Goal: Information Seeking & Learning: Compare options

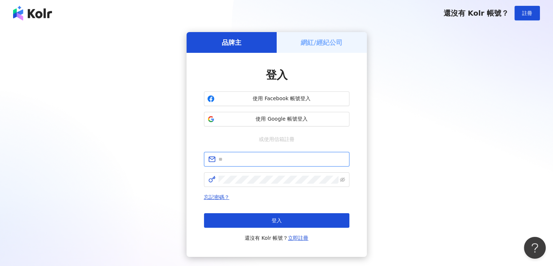
click at [242, 159] on input "text" at bounding box center [282, 159] width 127 height 8
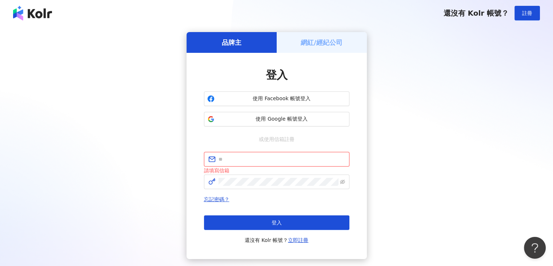
click at [250, 162] on input "text" at bounding box center [282, 159] width 127 height 8
paste input "**********"
type input "**********"
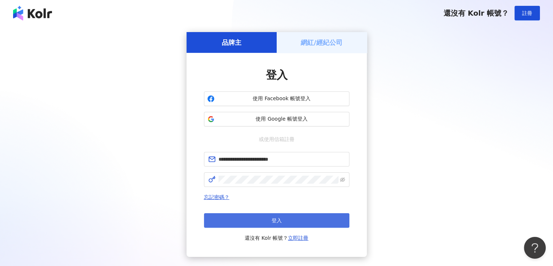
click at [255, 225] on button "登入" at bounding box center [277, 220] width 146 height 15
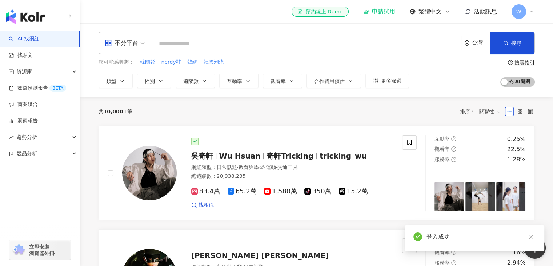
click at [212, 47] on input "search" at bounding box center [306, 44] width 303 height 14
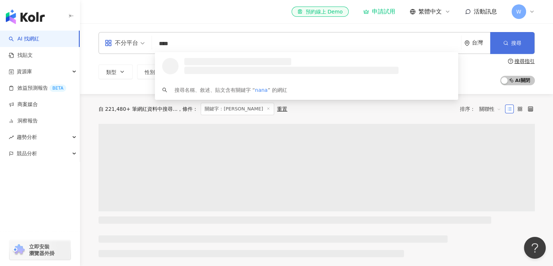
type input "****"
click at [508, 46] on span "button" at bounding box center [505, 43] width 5 height 6
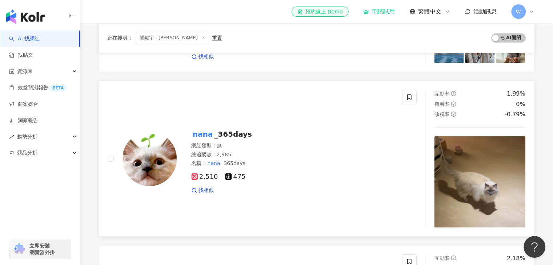
scroll to position [364, 0]
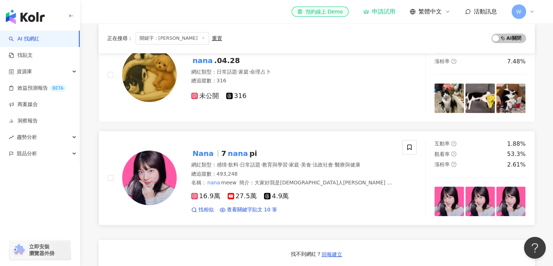
click at [161, 184] on img at bounding box center [149, 177] width 55 height 55
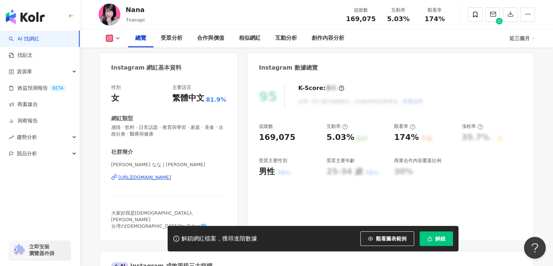
scroll to position [73, 0]
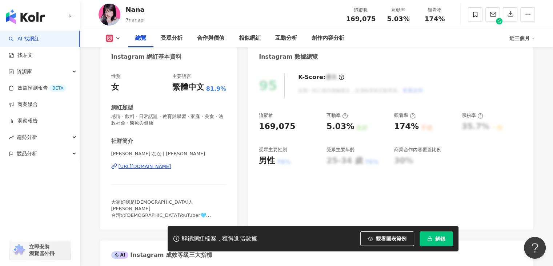
drag, startPoint x: 322, startPoint y: 128, endPoint x: 339, endPoint y: 127, distance: 17.5
click at [322, 128] on div "追蹤數 169,075 互動率 5.03% 良好 觀看率 174% 不佳 漲粉率 35.7% 一般 受眾主要性別 男性 76% 受眾主要年齡 25-34 歲 …" at bounding box center [390, 139] width 263 height 54
drag, startPoint x: 339, startPoint y: 127, endPoint x: 356, endPoint y: 127, distance: 17.5
click at [356, 127] on div "追蹤數 169,075 互動率 5.03% 良好 觀看率 174% 不佳 漲粉率 35.7% 一般 受眾主要性別 男性 76% 受眾主要年齡 25-34 歲 …" at bounding box center [390, 139] width 263 height 54
click at [318, 128] on div "169,075" at bounding box center [289, 126] width 60 height 11
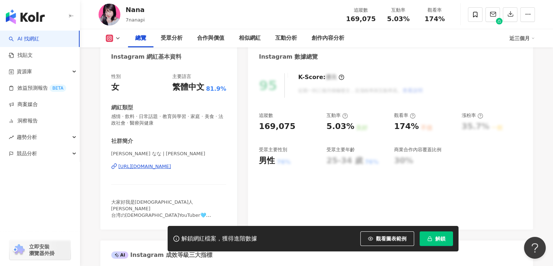
click at [326, 127] on div "追蹤數 169,075 互動率 5.03% 良好 觀看率 174% 不佳 漲粉率 35.7% 一般 受眾主要性別 男性 76% 受眾主要年齡 25-34 歲 …" at bounding box center [390, 139] width 263 height 54
drag, startPoint x: 329, startPoint y: 127, endPoint x: 351, endPoint y: 126, distance: 22.6
click at [351, 126] on div "5.03% 良好" at bounding box center [357, 126] width 60 height 11
copy div "5.03%"
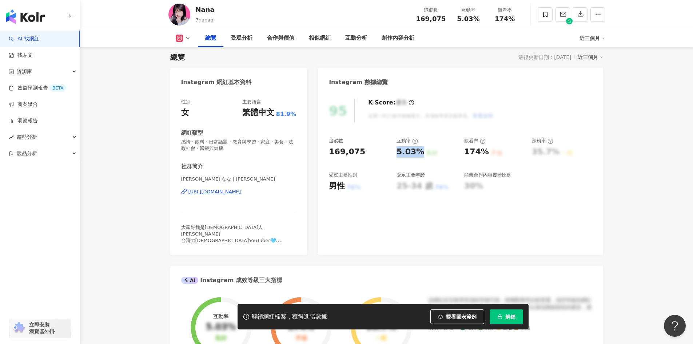
scroll to position [36, 0]
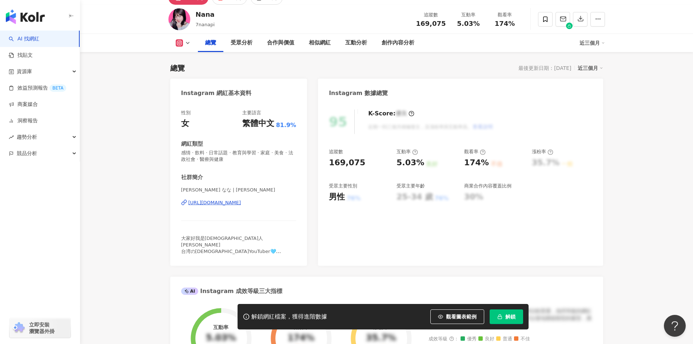
click at [477, 167] on div "174%" at bounding box center [476, 162] width 25 height 11
drag, startPoint x: 461, startPoint y: 164, endPoint x: 489, endPoint y: 164, distance: 27.6
click at [489, 164] on div "追蹤數 169,075 互動率 5.03% 良好 觀看率 174% 不佳 漲粉率 35.7% 一般 受眾主要性別 男性 76% 受眾主要年齡 25-34 歲 …" at bounding box center [460, 175] width 263 height 54
copy div "174% 不佳"
click at [360, 164] on div "169,075" at bounding box center [359, 162] width 60 height 11
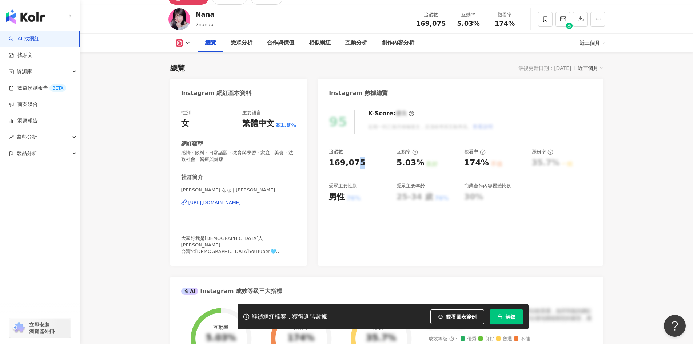
click at [355, 163] on div "169,075" at bounding box center [347, 162] width 36 height 11
click at [320, 166] on div "95 K-Score : 優良 近期一到三個月積極發文，且漲粉率與互動率高。 查看說明 追蹤數 169,075 互動率 5.03% 良好 觀看率 174% 不…" at bounding box center [460, 183] width 285 height 163
drag, startPoint x: 359, startPoint y: 165, endPoint x: 321, endPoint y: 164, distance: 37.8
click at [321, 164] on div "95 K-Score : 優良 近期一到三個月積極發文，且漲粉率與互動率高。 查看說明 追蹤數 169,075 互動率 5.03% 良好 觀看率 174% 不…" at bounding box center [460, 183] width 285 height 163
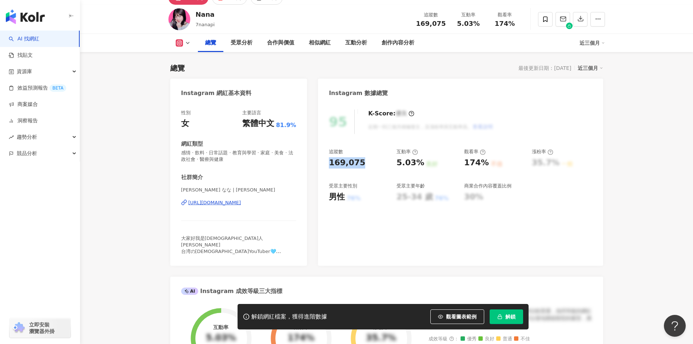
copy div "169,075"
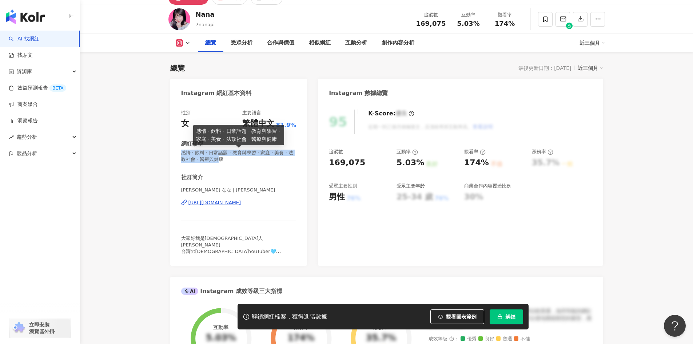
drag, startPoint x: 181, startPoint y: 155, endPoint x: 231, endPoint y: 157, distance: 49.9
click at [231, 157] on span "感情 · 飲料 · 日常話題 · 教育與學習 · 家庭 · 美食 · 法政社會 · 醫療與健康" at bounding box center [238, 156] width 115 height 13
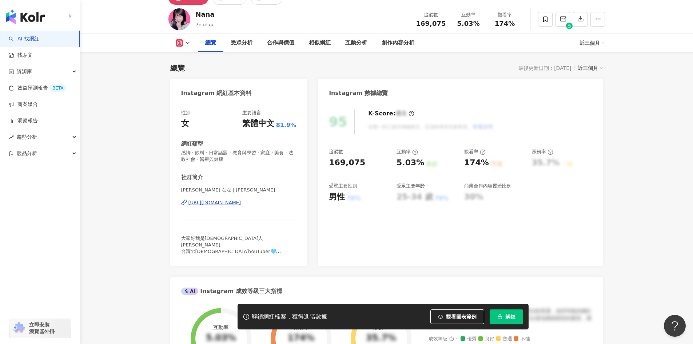
click at [265, 163] on div "性別 女 主要語言 繁體中文 81.9% 網紅類型 感情 · 飲料 · 日常話題 · 教育與學習 · 家庭 · 美食 · 法政社會 · 醫療與健康 社群簡介 …" at bounding box center [238, 181] width 115 height 145
drag, startPoint x: 212, startPoint y: 154, endPoint x: 233, endPoint y: 155, distance: 20.4
click at [233, 155] on span "感情 · 飲料 · 日常話題 · 教育與學習 · 家庭 · 美食 · 法政社會 · 醫療與健康" at bounding box center [238, 156] width 115 height 13
copy span "日常話題"
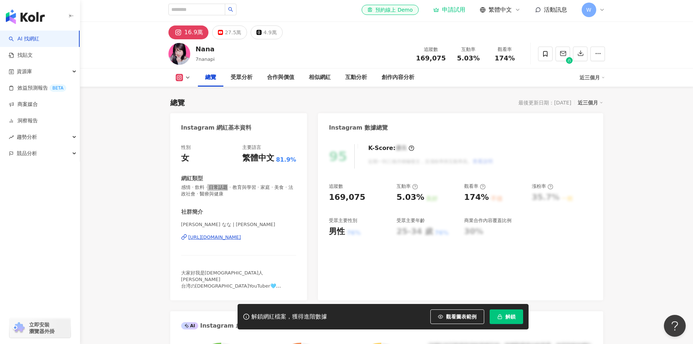
scroll to position [0, 0]
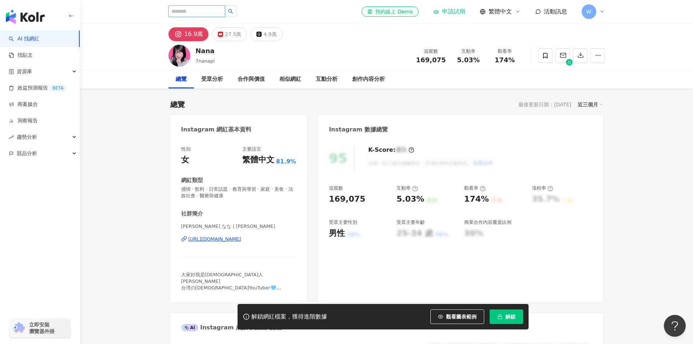
click at [225, 11] on input "search" at bounding box center [196, 11] width 57 height 12
type input "**"
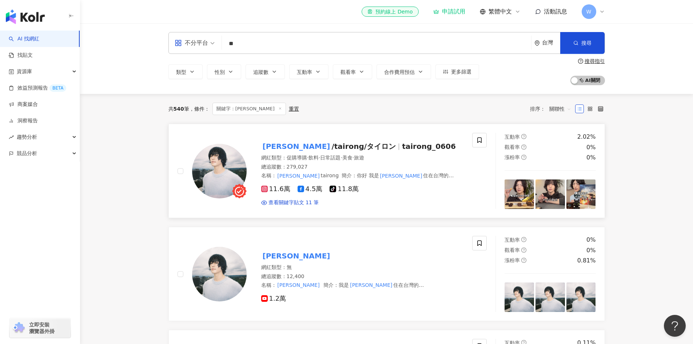
click at [211, 170] on img at bounding box center [219, 171] width 55 height 55
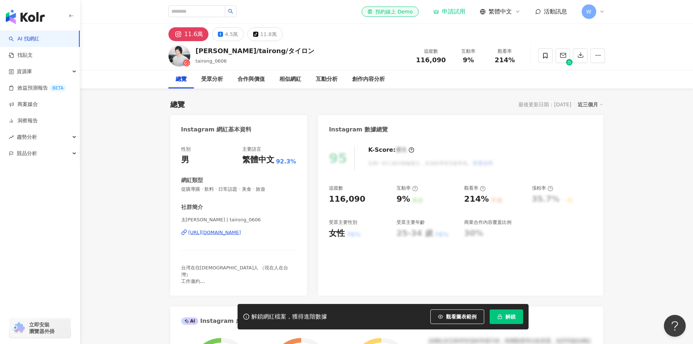
click at [360, 200] on div "116,090" at bounding box center [347, 199] width 36 height 11
drag, startPoint x: 358, startPoint y: 199, endPoint x: 327, endPoint y: 201, distance: 30.6
click at [327, 201] on div "95 K-Score : 優良 近期一到三個月積極發文，且漲粉率與互動率高。 查看說明 追蹤數 116,090 互動率 9% 良好 觀看率 214% 不佳 漲…" at bounding box center [460, 217] width 285 height 157
click at [329, 199] on div "116,090" at bounding box center [347, 199] width 36 height 11
click at [360, 199] on div "116,090" at bounding box center [359, 199] width 60 height 11
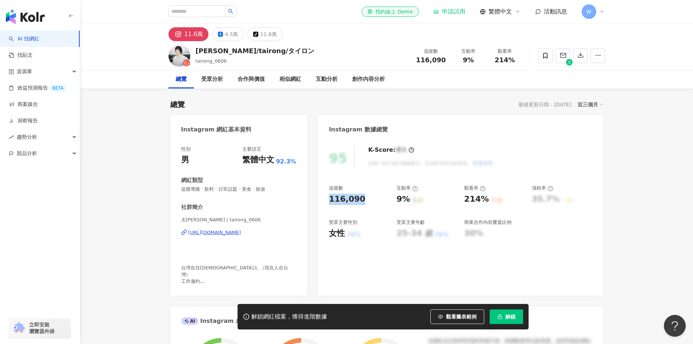
drag, startPoint x: 358, startPoint y: 200, endPoint x: 327, endPoint y: 200, distance: 30.9
click at [327, 200] on div "95 K-Score : 優良 近期一到三個月積極發文，且漲粉率與互動率高。 查看說明 追蹤數 116,090 互動率 9% 良好 觀看率 214% 不佳 漲…" at bounding box center [460, 217] width 285 height 157
copy div "116,090"
click at [399, 200] on div "9%" at bounding box center [403, 199] width 13 height 11
drag, startPoint x: 398, startPoint y: 199, endPoint x: 409, endPoint y: 200, distance: 11.3
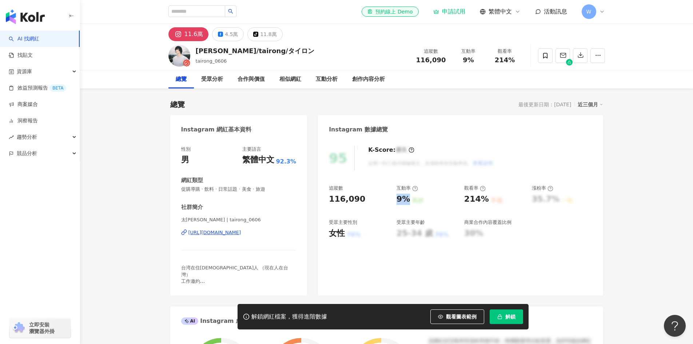
click at [409, 200] on div "9%" at bounding box center [403, 199] width 13 height 11
copy div "9%"
drag, startPoint x: 466, startPoint y: 200, endPoint x: 484, endPoint y: 202, distance: 17.9
click at [484, 202] on div "214%" at bounding box center [476, 199] width 25 height 11
copy div "214%"
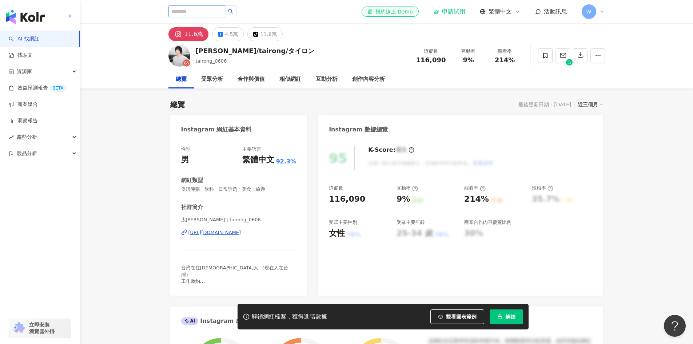
click at [190, 11] on input "search" at bounding box center [196, 11] width 57 height 12
type input "**"
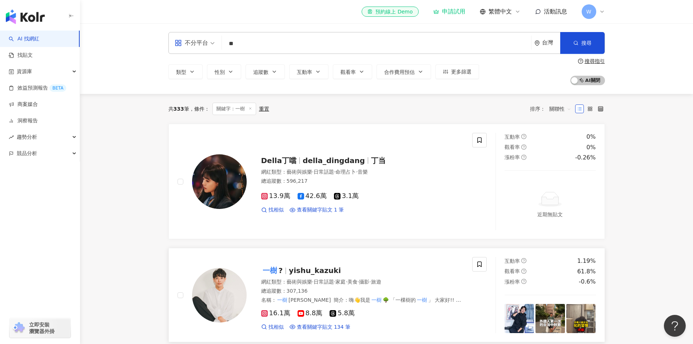
click at [219, 297] on img at bounding box center [219, 295] width 55 height 55
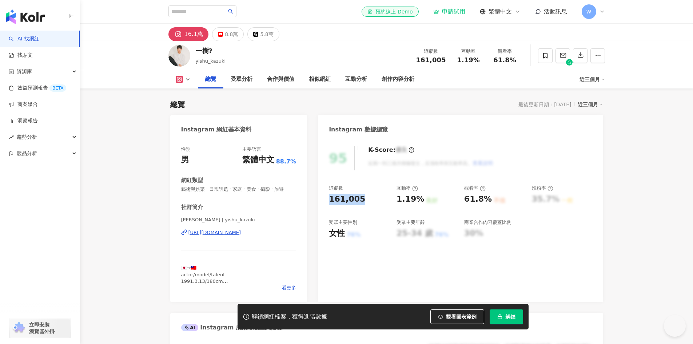
drag, startPoint x: 328, startPoint y: 199, endPoint x: 365, endPoint y: 199, distance: 36.4
click at [365, 199] on div "95 K-Score : 優良 近期一到三個月積極發文，且漲粉率與互動率高。 查看說明 追蹤數 161,005 互動率 1.19% 良好 觀看率 61.8% …" at bounding box center [460, 220] width 285 height 163
copy div "161,005"
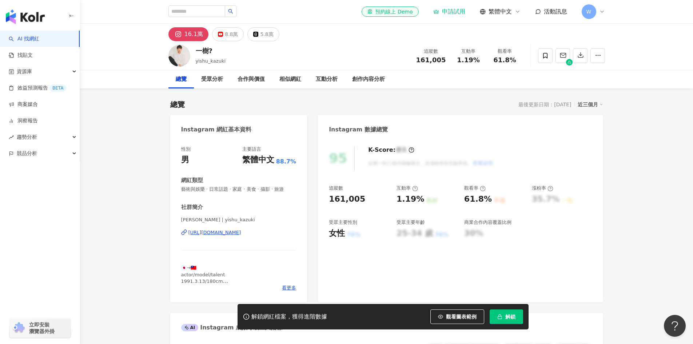
click at [396, 200] on div "追蹤數 161,005 互動率 1.19% 良好 觀看率 61.8% 不佳 漲粉率 35.7% 一般 受眾主要性別 女性 76% 受眾主要年齡 25-34 歲…" at bounding box center [460, 212] width 263 height 54
click at [440, 202] on div "1.19% 良好" at bounding box center [427, 199] width 60 height 11
drag, startPoint x: 397, startPoint y: 199, endPoint x: 423, endPoint y: 200, distance: 26.2
click at [423, 200] on div "1.19% 良好" at bounding box center [427, 199] width 60 height 11
copy div "1.19% 良好"
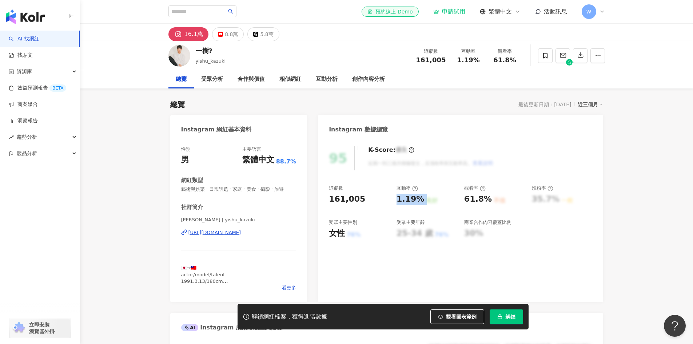
click at [477, 201] on div "61.8%" at bounding box center [478, 199] width 28 height 11
drag, startPoint x: 463, startPoint y: 199, endPoint x: 487, endPoint y: 200, distance: 24.4
click at [487, 200] on div "追蹤數 161,005 互動率 1.19% 良好 觀看率 61.8% 不佳 漲粉率 35.7% 一般 受眾主要性別 女性 76% 受眾主要年齡 25-34 歲…" at bounding box center [460, 212] width 263 height 54
copy div "61.8%"
click at [210, 190] on span "藝術與娛樂 · 日常話題 · 家庭 · 美食 · 攝影 · 旅遊" at bounding box center [238, 189] width 115 height 7
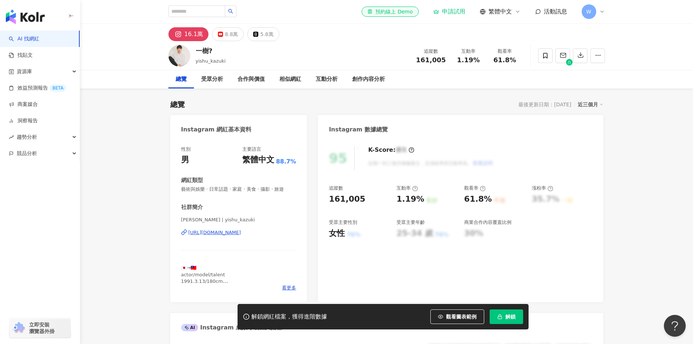
click at [236, 190] on span "藝術與娛樂 · 日常話題 · 家庭 · 美食 · 攝影 · 旅遊" at bounding box center [238, 189] width 115 height 7
click at [206, 11] on input "search" at bounding box center [196, 11] width 57 height 12
paste input "******"
type input "******"
click at [255, 15] on span "****** 搜尋名稱、敘述、貼文含有關鍵字 “ Peachi ” 的網紅" at bounding box center [211, 11] width 87 height 12
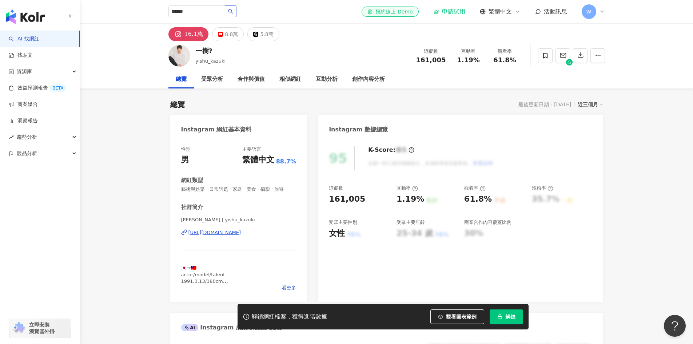
click at [236, 11] on button "button" at bounding box center [231, 11] width 12 height 12
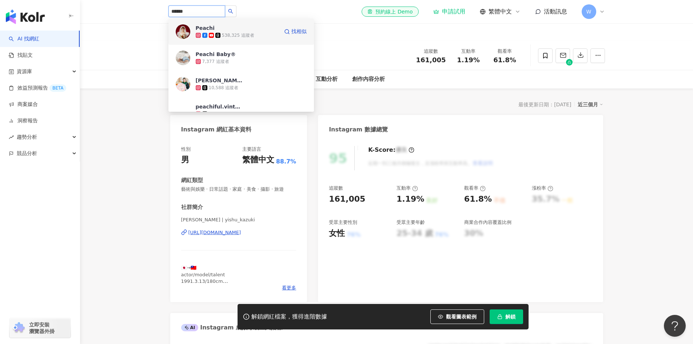
click at [172, 31] on div "Peachi 538,325 追蹤者 找相似" at bounding box center [241, 32] width 146 height 26
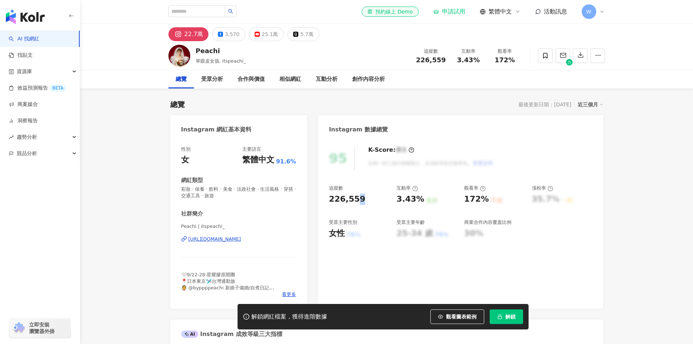
drag, startPoint x: 363, startPoint y: 200, endPoint x: 327, endPoint y: 200, distance: 35.7
click at [327, 200] on div "95 K-Score : 優良 近期一到三個月積極發文，且漲粉率與互動率高。 查看說明 追蹤數 226,559 互動率 3.43% 良好 觀看率 172% 不…" at bounding box center [460, 224] width 285 height 170
drag, startPoint x: 395, startPoint y: 200, endPoint x: 418, endPoint y: 202, distance: 23.0
click at [418, 202] on div "追蹤數 226,559 互動率 3.43% 良好 觀看率 172% 不佳 漲粉率 35.7% 一般 受眾主要性別 女性 76% 受眾主要年齡 25-34 歲 …" at bounding box center [460, 212] width 263 height 54
copy div "3.43%"
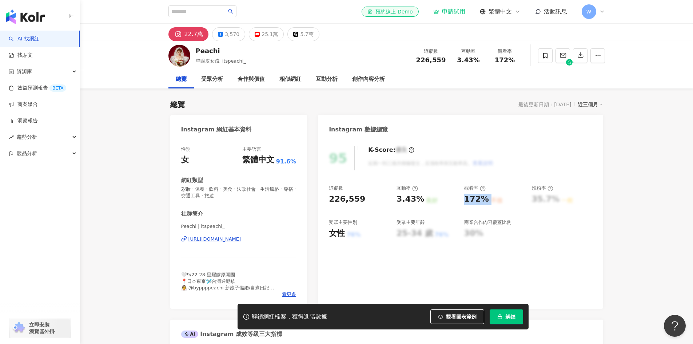
drag, startPoint x: 465, startPoint y: 199, endPoint x: 488, endPoint y: 200, distance: 23.3
click at [488, 200] on div "172% 不佳" at bounding box center [494, 199] width 60 height 11
copy div "172% 不佳"
drag, startPoint x: 180, startPoint y: 190, endPoint x: 191, endPoint y: 190, distance: 10.6
click at [191, 190] on div "性別 女 主要語言 繁體中文 91.6% 網紅類型 彩妝 · 保養 · 飲料 · 美食 · 法政社會 · 生活風格 · 穿搭 · 交通工具 · 旅遊 社群簡介…" at bounding box center [238, 224] width 137 height 170
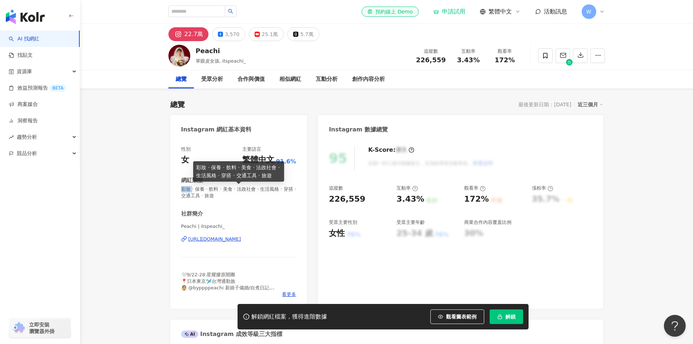
copy span "彩妝"
click at [210, 195] on span "彩妝 · 保養 · 飲料 · 美食 · 法政社會 · 生活風格 · 穿搭 · 交通工具 · 旅遊" at bounding box center [238, 192] width 115 height 13
click at [199, 192] on span "彩妝 · 保養 · 飲料 · 美食 · 法政社會 · 生活風格 · 穿搭 · 交通工具 · 旅遊" at bounding box center [238, 192] width 115 height 13
drag, startPoint x: 272, startPoint y: 191, endPoint x: 290, endPoint y: 191, distance: 17.5
click at [290, 191] on span "彩妝 · 保養 · 飲料 · 美食 · 法政社會 · 生活風格 · 穿搭 · 交通工具 · 旅遊" at bounding box center [238, 192] width 115 height 13
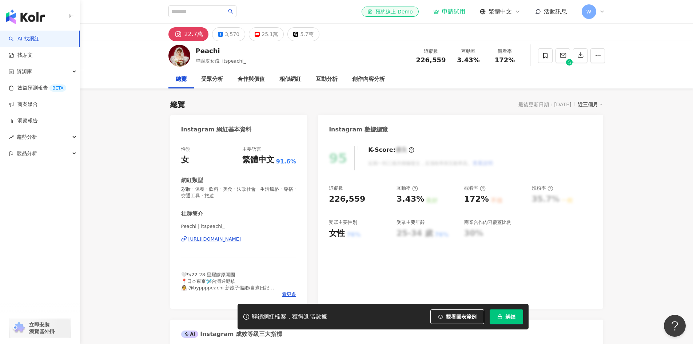
click at [273, 204] on div "性別 女 主要語言 繁體中文 91.6% 網紅類型 彩妝 · 保養 · 飲料 · 美食 · 法政社會 · 生活風格 · 穿搭 · 交通工具 · 旅遊 社群簡介…" at bounding box center [238, 222] width 115 height 152
click at [209, 15] on input "search" at bounding box center [196, 11] width 57 height 12
paste input "******"
type input "******"
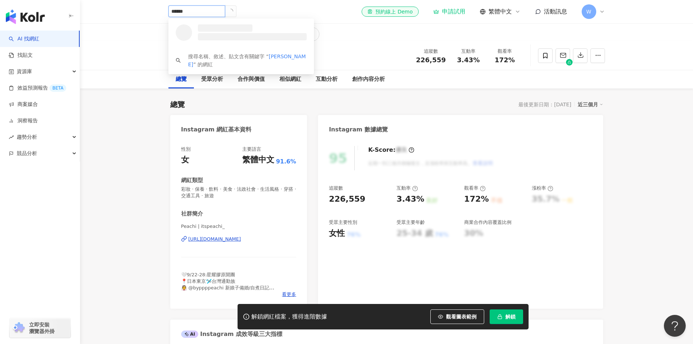
click at [225, 15] on input "******" at bounding box center [196, 11] width 57 height 12
click at [236, 15] on button "button" at bounding box center [231, 11] width 12 height 12
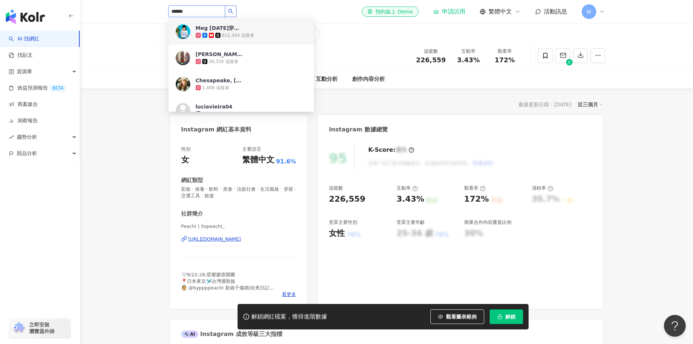
click at [233, 9] on icon "search" at bounding box center [230, 11] width 5 height 5
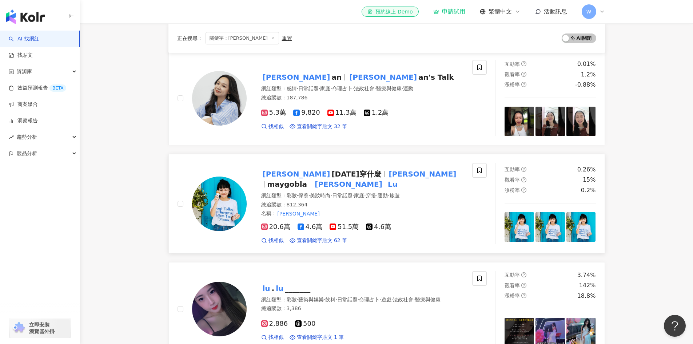
scroll to position [109, 0]
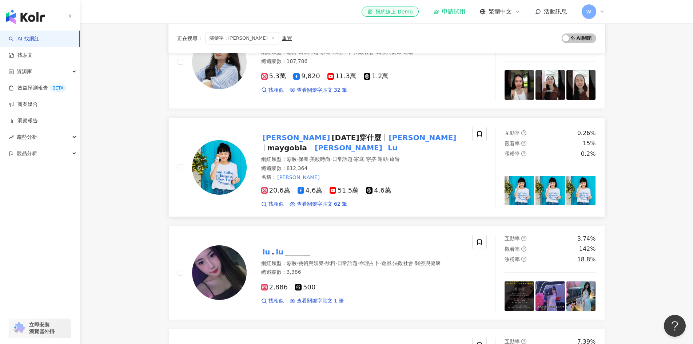
click at [251, 166] on div "Meg 今天穿什麼 Meg maygobla Meg Lu 網紅類型 ： 彩妝 · 保養 · 美妝時尚 · 日常話題 · 家庭 · 穿搭 · 運動 · 旅遊 …" at bounding box center [355, 167] width 217 height 81
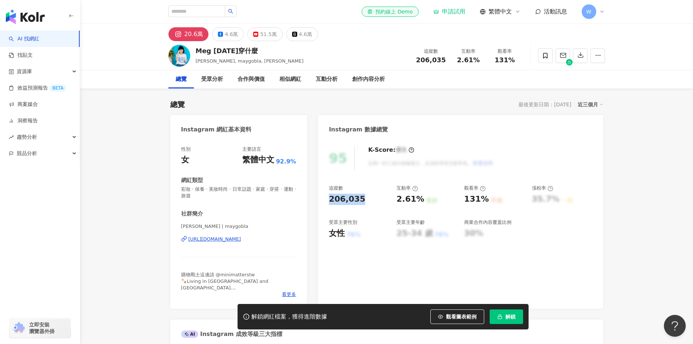
drag, startPoint x: 343, startPoint y: 199, endPoint x: 370, endPoint y: 205, distance: 28.1
click at [370, 205] on div "95 K-Score : 優良 近期一到三個月積極發文，且漲粉率與互動率高。 查看說明 追蹤數 206,035 互動率 2.61% 良好 觀看率 131% 不…" at bounding box center [460, 224] width 285 height 170
drag, startPoint x: 394, startPoint y: 198, endPoint x: 418, endPoint y: 199, distance: 24.4
click at [418, 199] on div "追蹤數 206,035 互動率 2.61% 良好 觀看率 131% 不佳 漲粉率 35.7% 一般 受眾主要性別 女性 76% 受眾主要年齡 25-34 歲 …" at bounding box center [460, 212] width 263 height 54
copy div "2.61%"
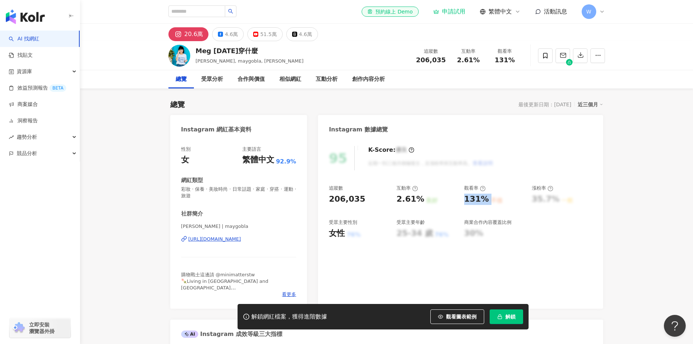
drag, startPoint x: 462, startPoint y: 199, endPoint x: 489, endPoint y: 200, distance: 26.6
click at [489, 200] on div "追蹤數 206,035 互動率 2.61% 良好 觀看率 131% 不佳 漲粉率 35.7% 一般 受眾主要性別 女性 76% 受眾主要年齡 25-34 歲 …" at bounding box center [460, 212] width 263 height 54
copy div "131% 不佳"
click at [483, 187] on circle at bounding box center [482, 188] width 5 height 5
click at [449, 194] on div "2.61% 良好" at bounding box center [427, 199] width 60 height 11
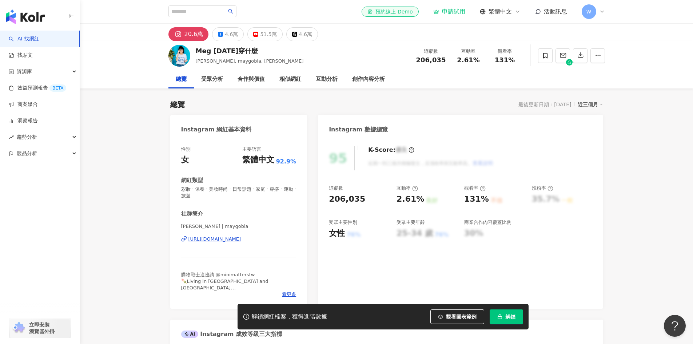
click at [482, 187] on icon at bounding box center [483, 189] width 6 height 6
click at [450, 189] on div "互動率" at bounding box center [427, 188] width 60 height 7
click at [179, 15] on input "search" at bounding box center [196, 11] width 57 height 12
paste input "**********"
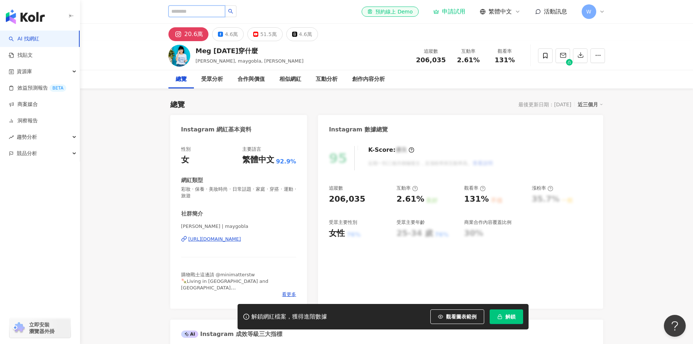
type input "**********"
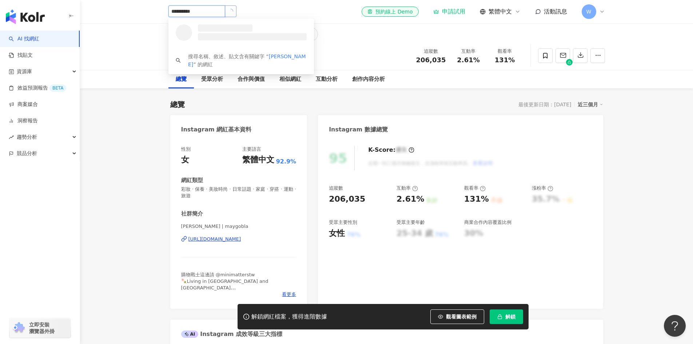
click at [233, 10] on icon "loading" at bounding box center [230, 11] width 5 height 5
click at [233, 34] on div "342,298 追蹤者" at bounding box center [231, 35] width 32 height 6
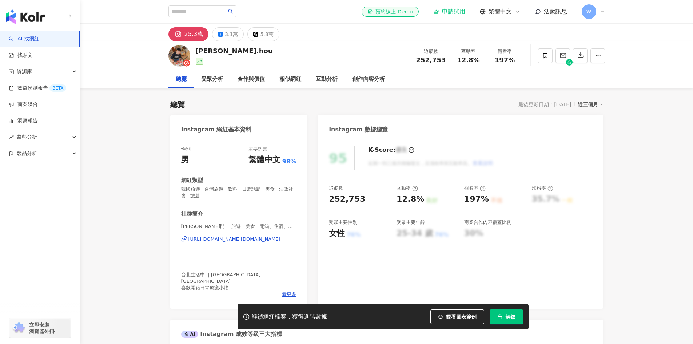
click at [361, 197] on div "252,753" at bounding box center [359, 199] width 60 height 11
drag, startPoint x: 358, startPoint y: 198, endPoint x: 313, endPoint y: 200, distance: 44.8
copy div "252,753"
click at [401, 200] on div "12.8%" at bounding box center [411, 199] width 28 height 11
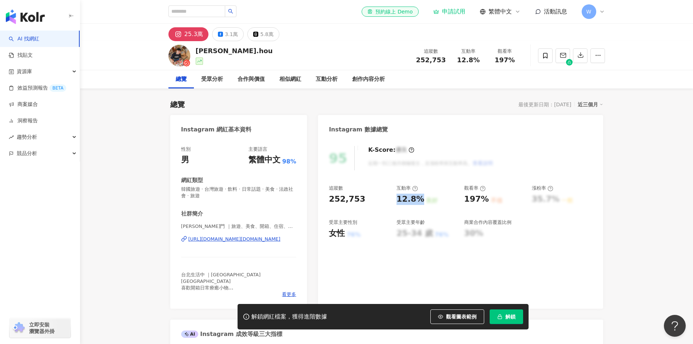
drag, startPoint x: 396, startPoint y: 199, endPoint x: 421, endPoint y: 201, distance: 24.8
click at [421, 201] on div "12.8%" at bounding box center [411, 199] width 28 height 11
copy div "12.8%"
drag, startPoint x: 463, startPoint y: 201, endPoint x: 492, endPoint y: 201, distance: 29.5
click at [492, 201] on div "追蹤數 252,753 互動率 12.8% 良好 觀看率 197% 不佳 漲粉率 35.7% 一般 受眾主要性別 女性 76% 受眾主要年齡 25-34 歲 …" at bounding box center [460, 212] width 263 height 54
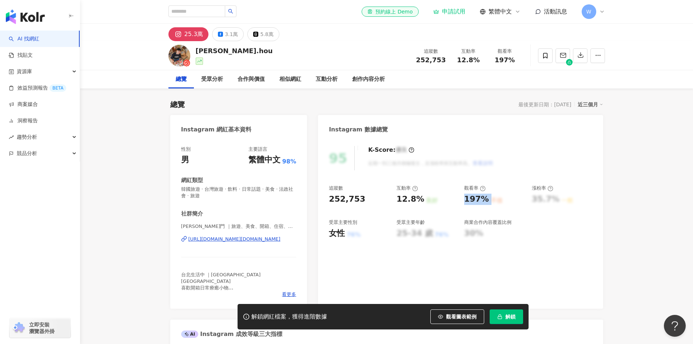
copy div "197% 不佳"
click at [191, 15] on input "search" at bounding box center [196, 11] width 57 height 12
paste input "**********"
type input "**********"
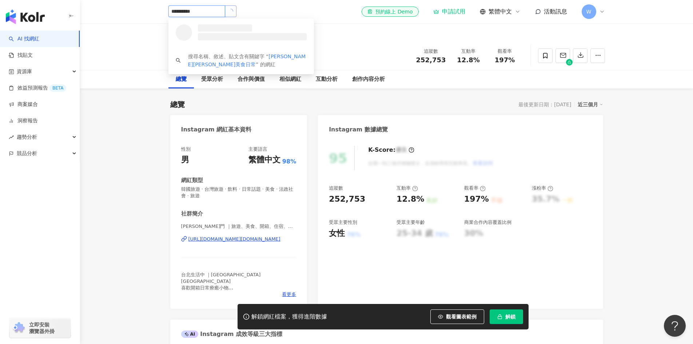
click at [233, 11] on icon "loading" at bounding box center [230, 10] width 5 height 5
click at [228, 33] on div "260,174 追蹤者" at bounding box center [238, 35] width 32 height 6
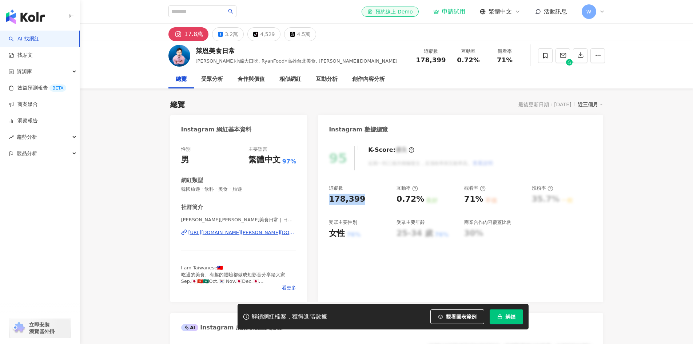
drag, startPoint x: 328, startPoint y: 200, endPoint x: 361, endPoint y: 202, distance: 32.1
click at [361, 202] on div "95 K-Score : 優良 近期一到三個月積極發文，且漲粉率與互動率高。 查看說明 追蹤數 178,399 互動率 0.72% 良好 觀看率 71% 不佳…" at bounding box center [460, 220] width 285 height 163
copy div "178,399"
drag, startPoint x: 397, startPoint y: 200, endPoint x: 419, endPoint y: 201, distance: 22.2
click at [419, 201] on div "0.72%" at bounding box center [411, 199] width 28 height 11
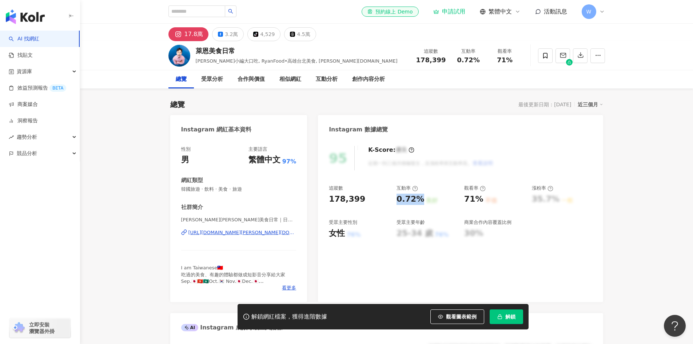
copy div "0.72%"
drag, startPoint x: 465, startPoint y: 200, endPoint x: 485, endPoint y: 200, distance: 20.0
click at [485, 200] on div "71% 不佳" at bounding box center [494, 199] width 60 height 11
copy div "71% 不佳"
click at [194, 12] on input "search" at bounding box center [196, 11] width 57 height 12
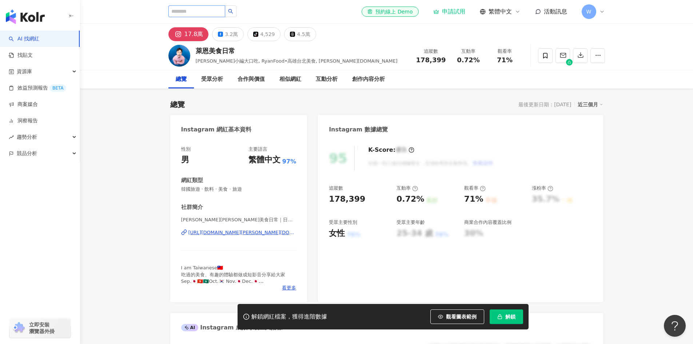
paste input "*******"
type input "*******"
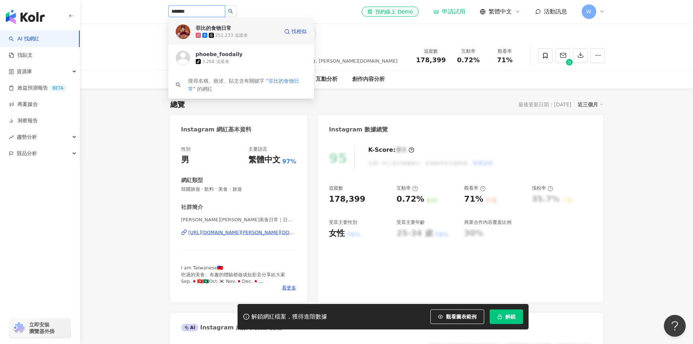
click at [233, 36] on div "251,233 追蹤者" at bounding box center [231, 35] width 32 height 6
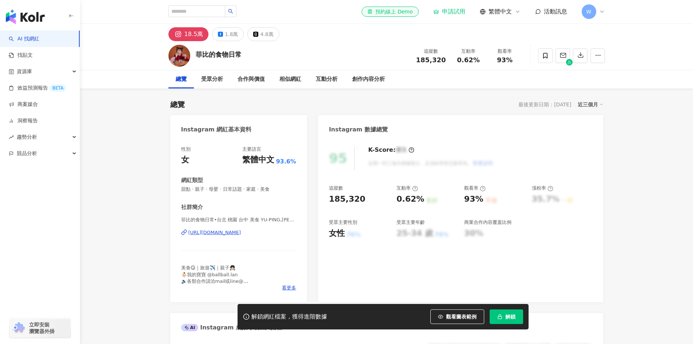
click at [372, 200] on div "185,320" at bounding box center [359, 199] width 60 height 11
drag, startPoint x: 399, startPoint y: 200, endPoint x: 420, endPoint y: 201, distance: 21.1
click at [420, 201] on div "追蹤數 185,320 互動率 0.62% 良好 觀看率 93% 不佳 漲粉率 35.7% 一般 受眾主要性別 女性 76% 受眾主要年齡 25-34 歲 7…" at bounding box center [460, 212] width 263 height 54
drag, startPoint x: 462, startPoint y: 201, endPoint x: 482, endPoint y: 201, distance: 20.7
click at [482, 201] on div "追蹤數 185,320 互動率 0.62% 良好 觀看率 93% 不佳 漲粉率 35.7% 一般 受眾主要性別 女性 76% 受眾主要年齡 25-34 歲 7…" at bounding box center [460, 212] width 263 height 54
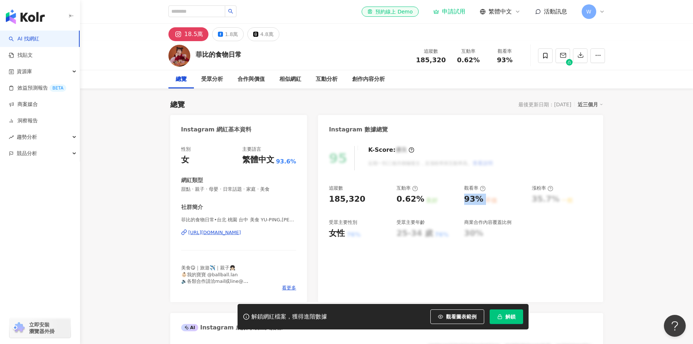
copy div "93% 不佳"
